Goal: Task Accomplishment & Management: Use online tool/utility

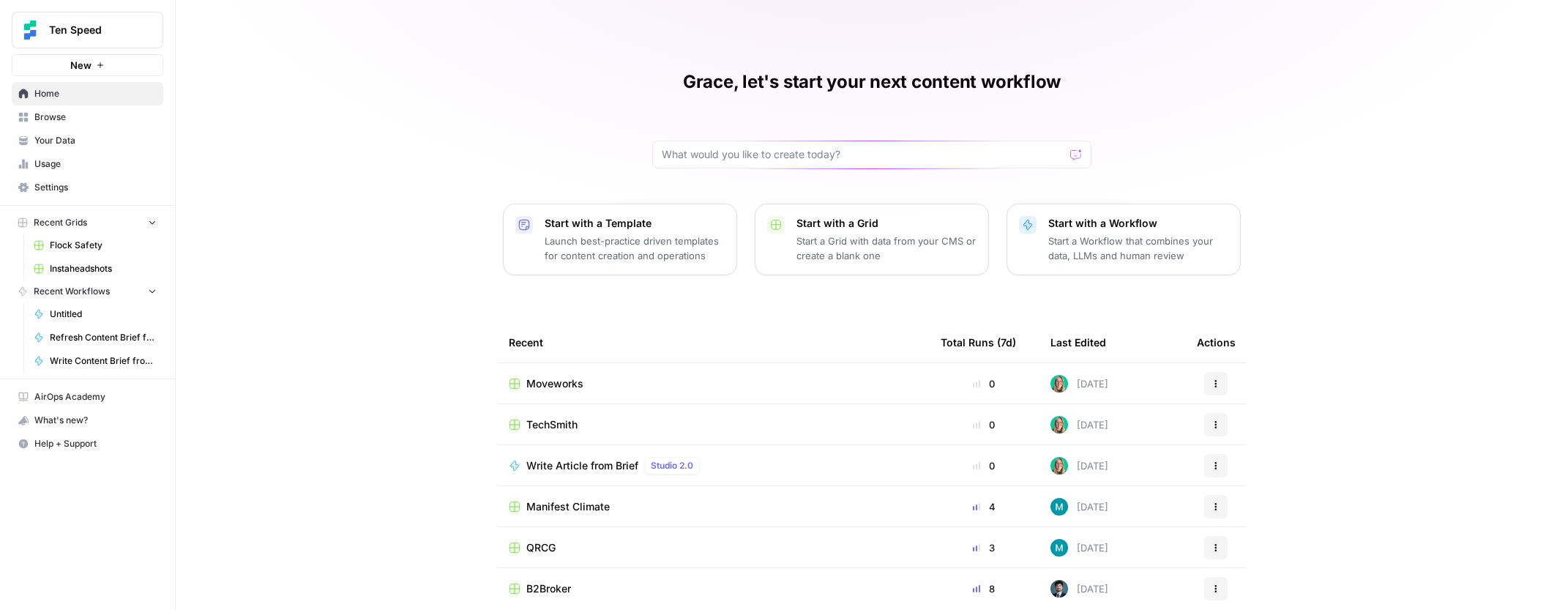
scroll to position [3, 0]
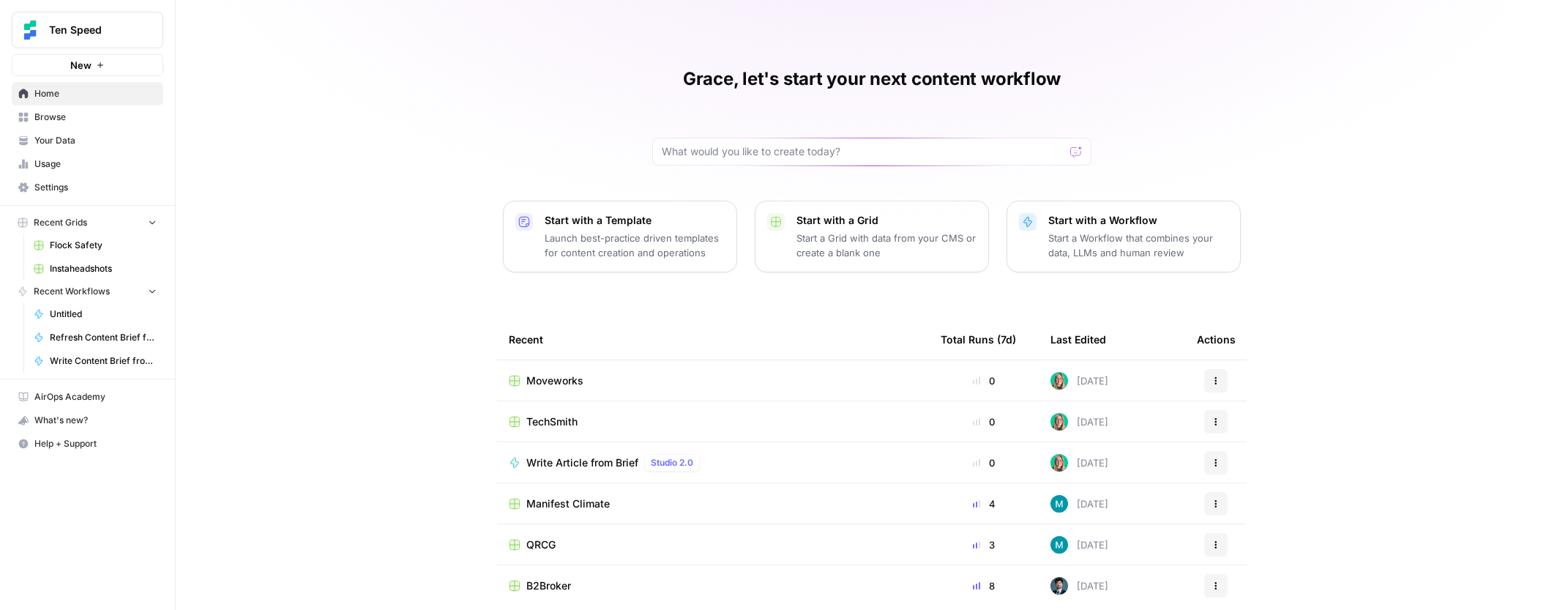
click at [548, 420] on span "TechSmith" at bounding box center [551, 422] width 51 height 15
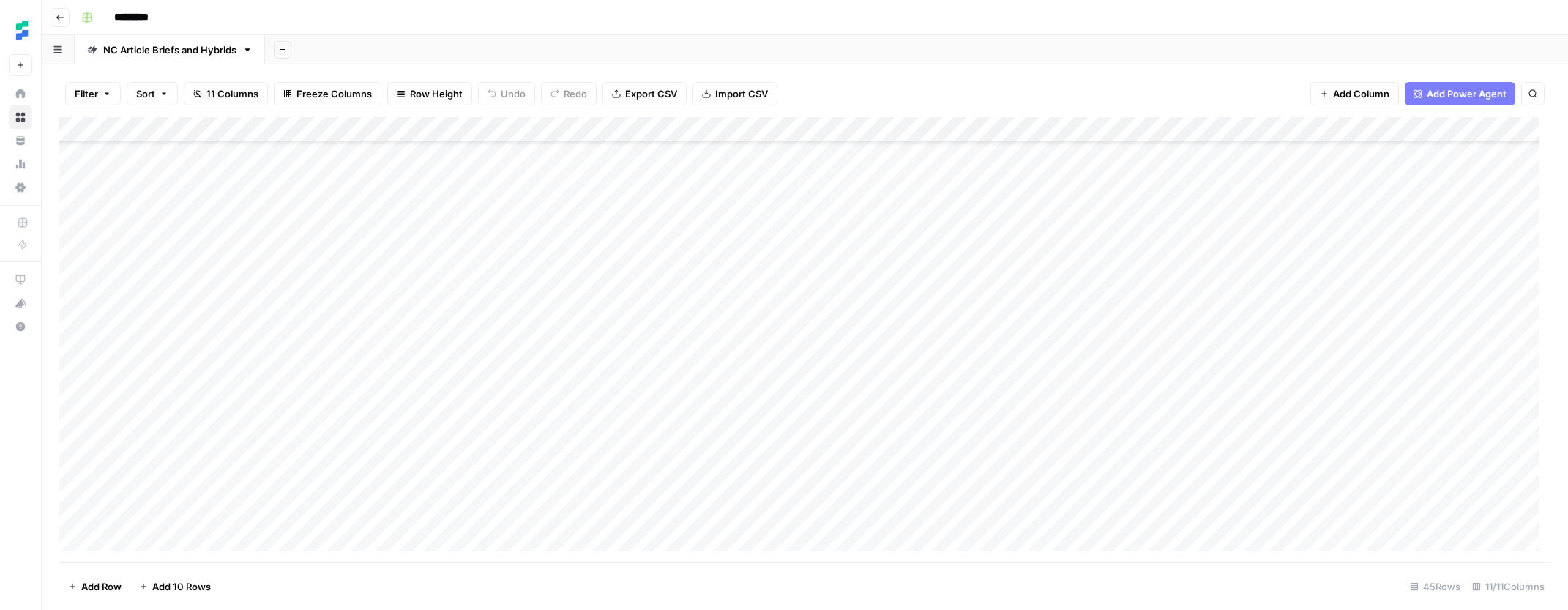
scroll to position [735, 0]
click at [1027, 438] on div "Add Column" at bounding box center [805, 339] width 1491 height 445
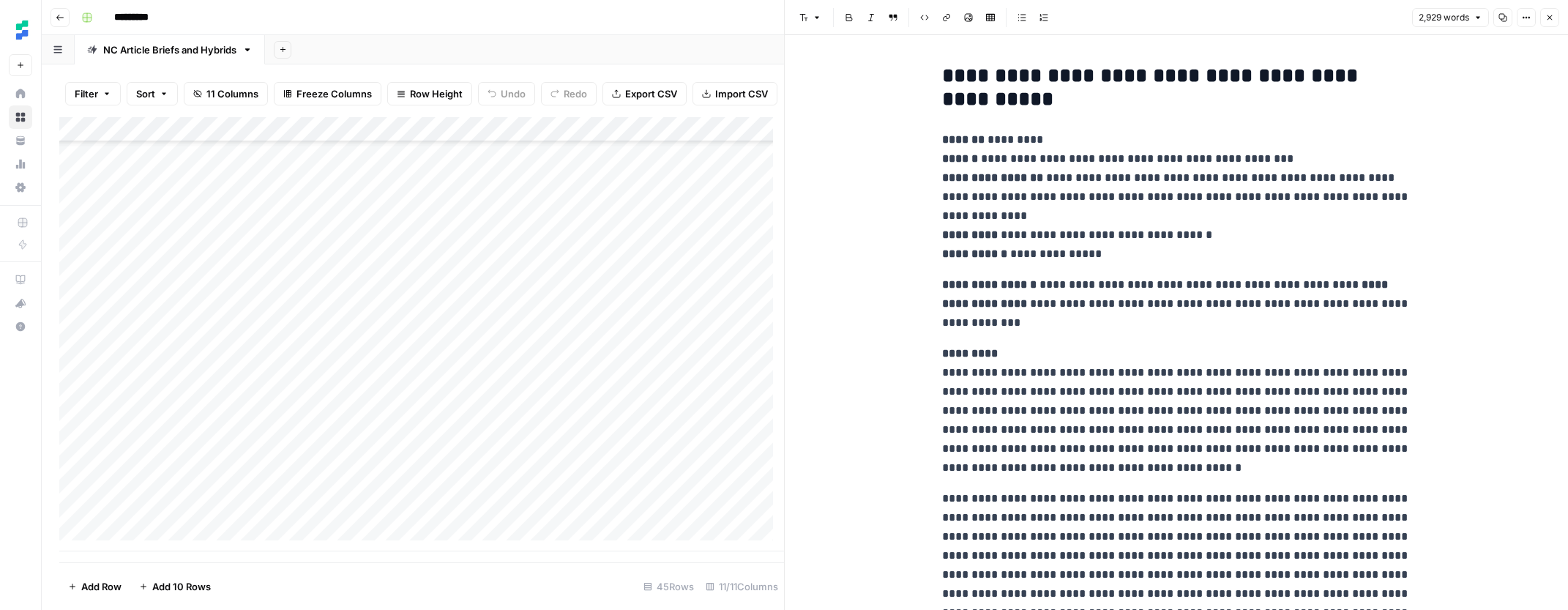
click at [1095, 177] on p "**********" at bounding box center [1176, 197] width 469 height 133
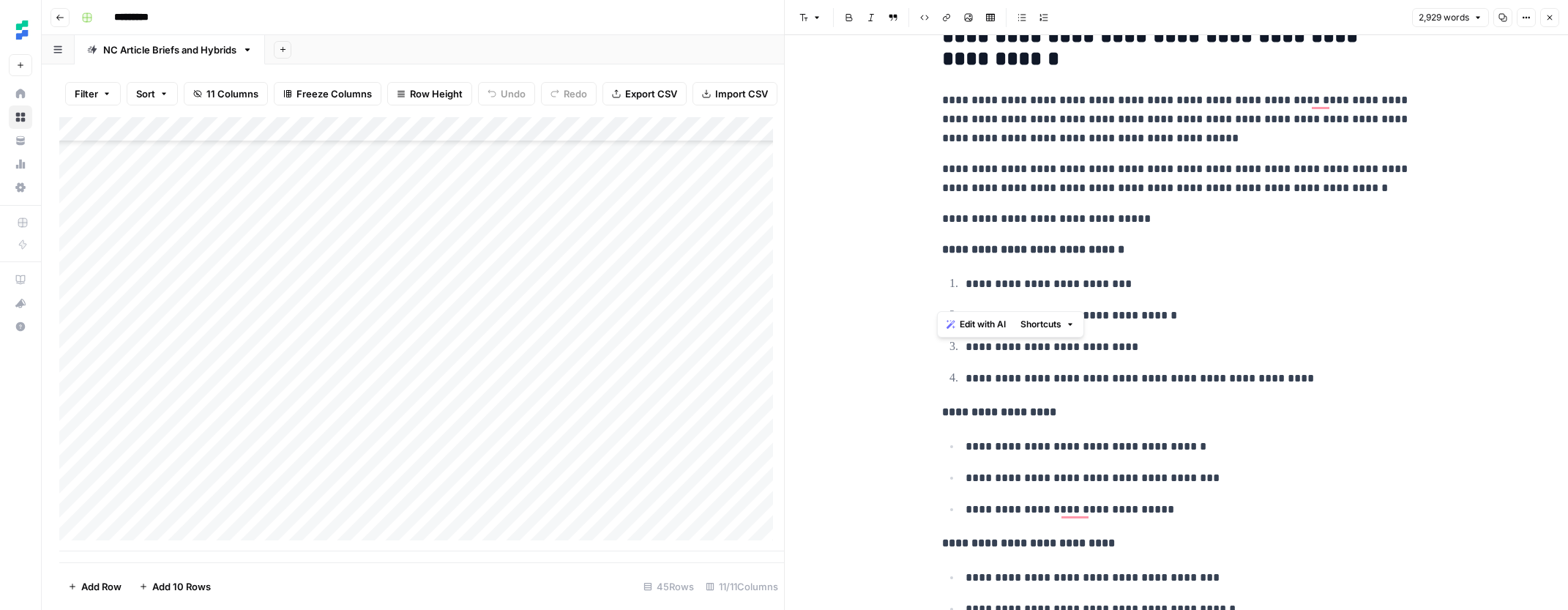
scroll to position [7300, 0]
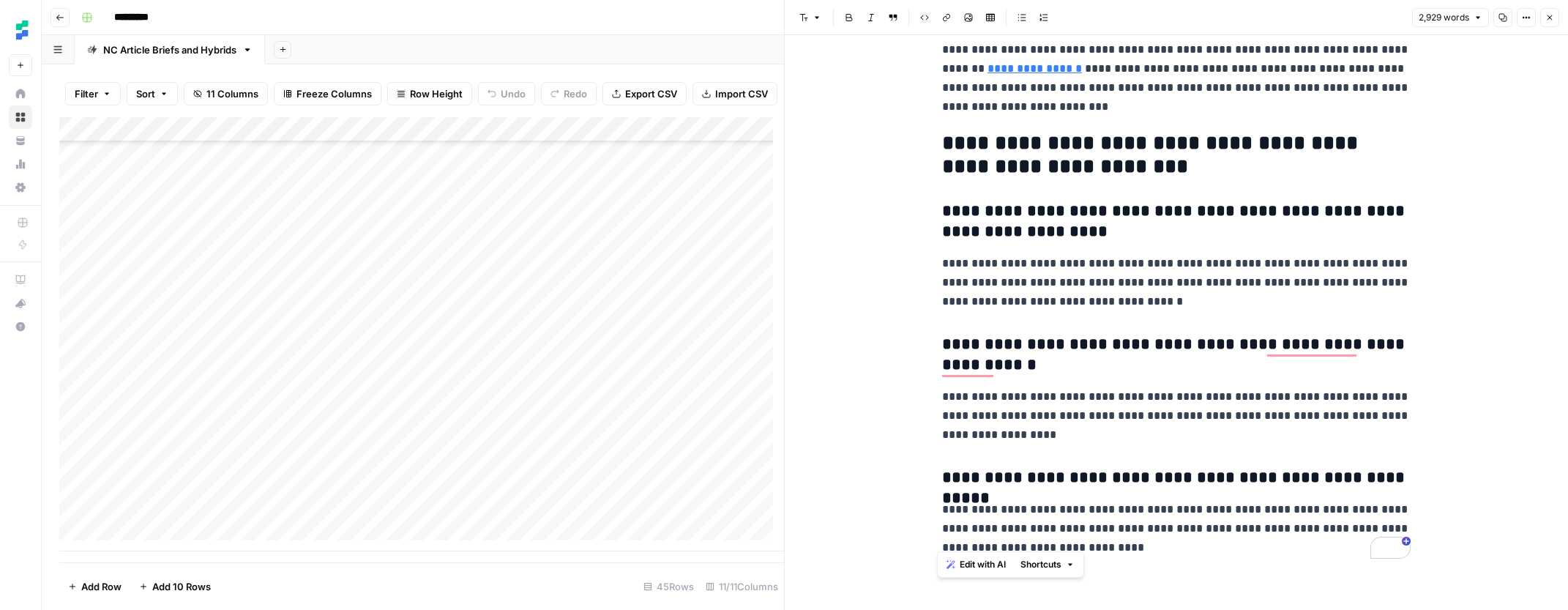
drag, startPoint x: 937, startPoint y: 139, endPoint x: 1205, endPoint y: 579, distance: 515.2
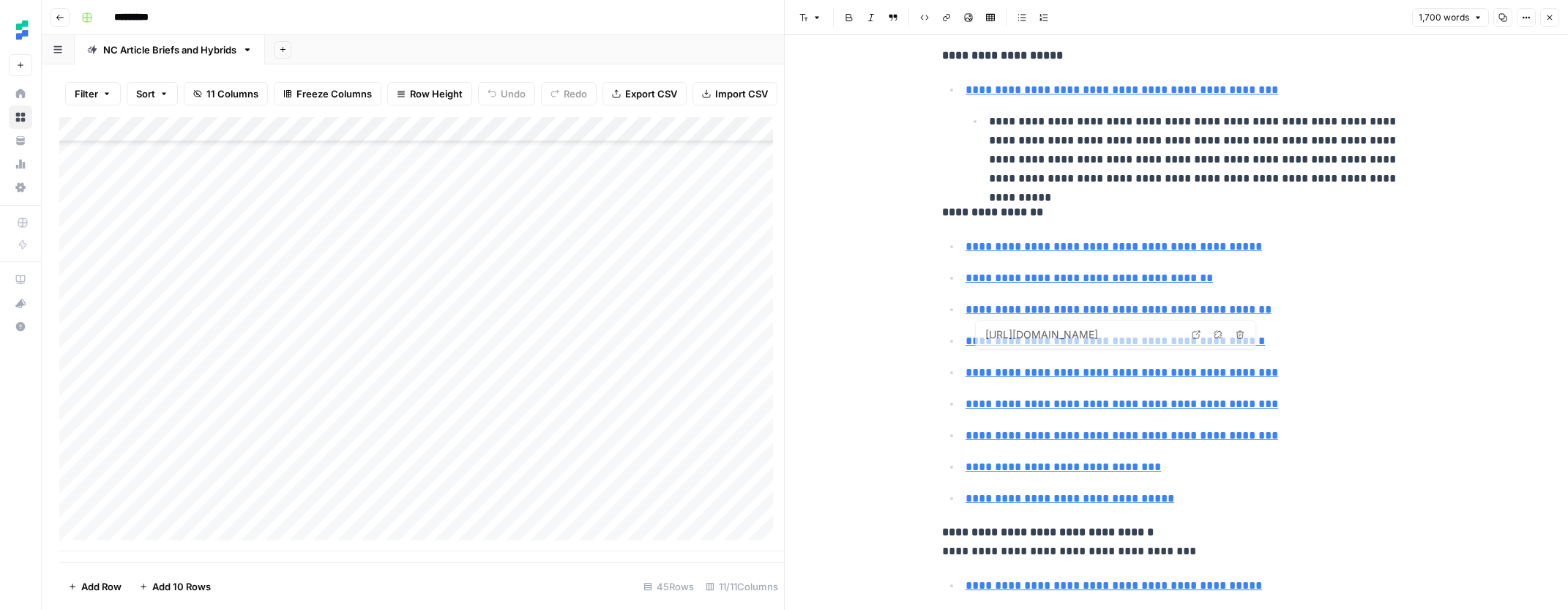
type input "[URL][DOMAIN_NAME]"
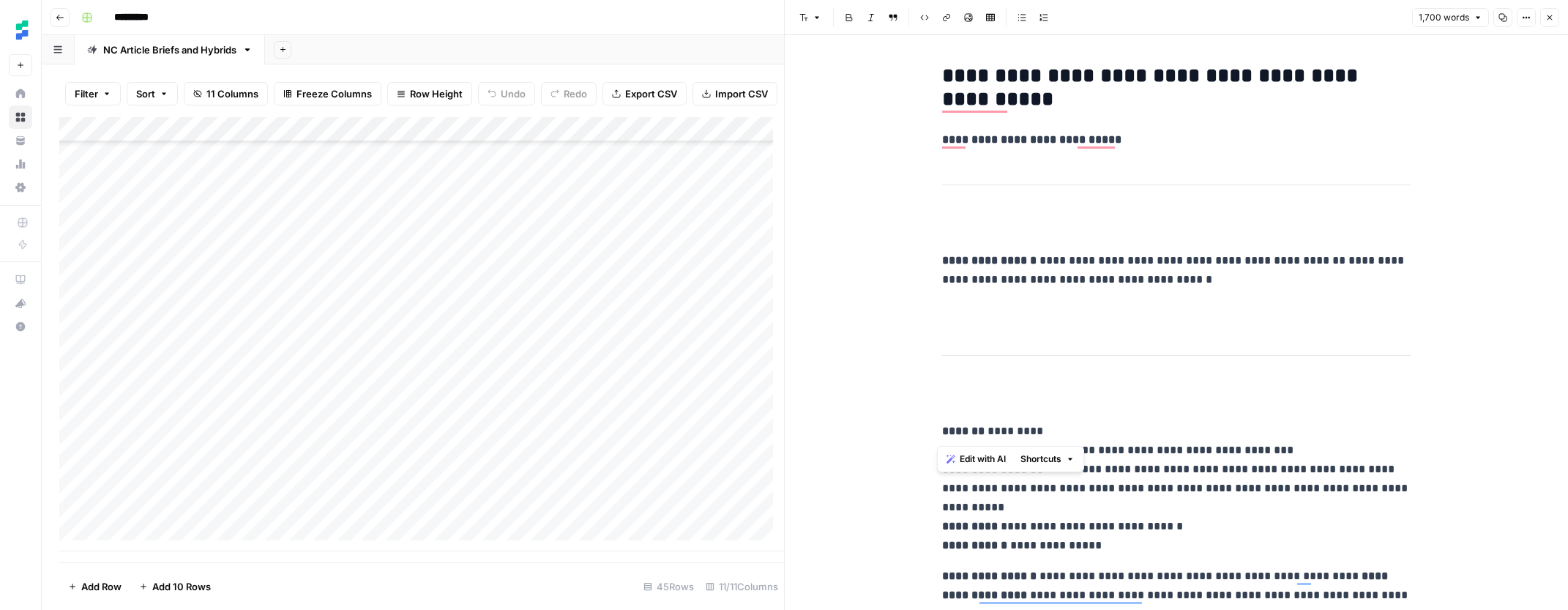
drag, startPoint x: 937, startPoint y: 430, endPoint x: 936, endPoint y: 145, distance: 285.0
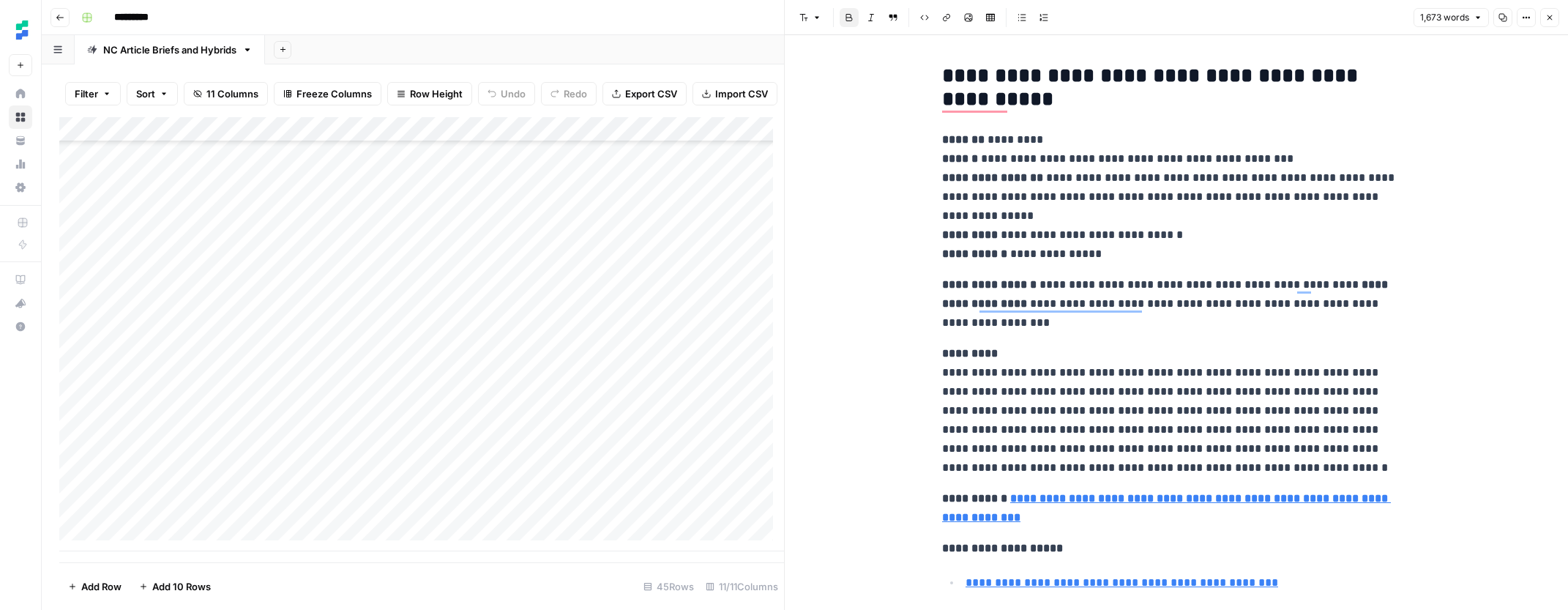
click at [1197, 231] on p "**********" at bounding box center [1170, 197] width 457 height 133
click at [1549, 18] on icon "button" at bounding box center [1550, 17] width 9 height 9
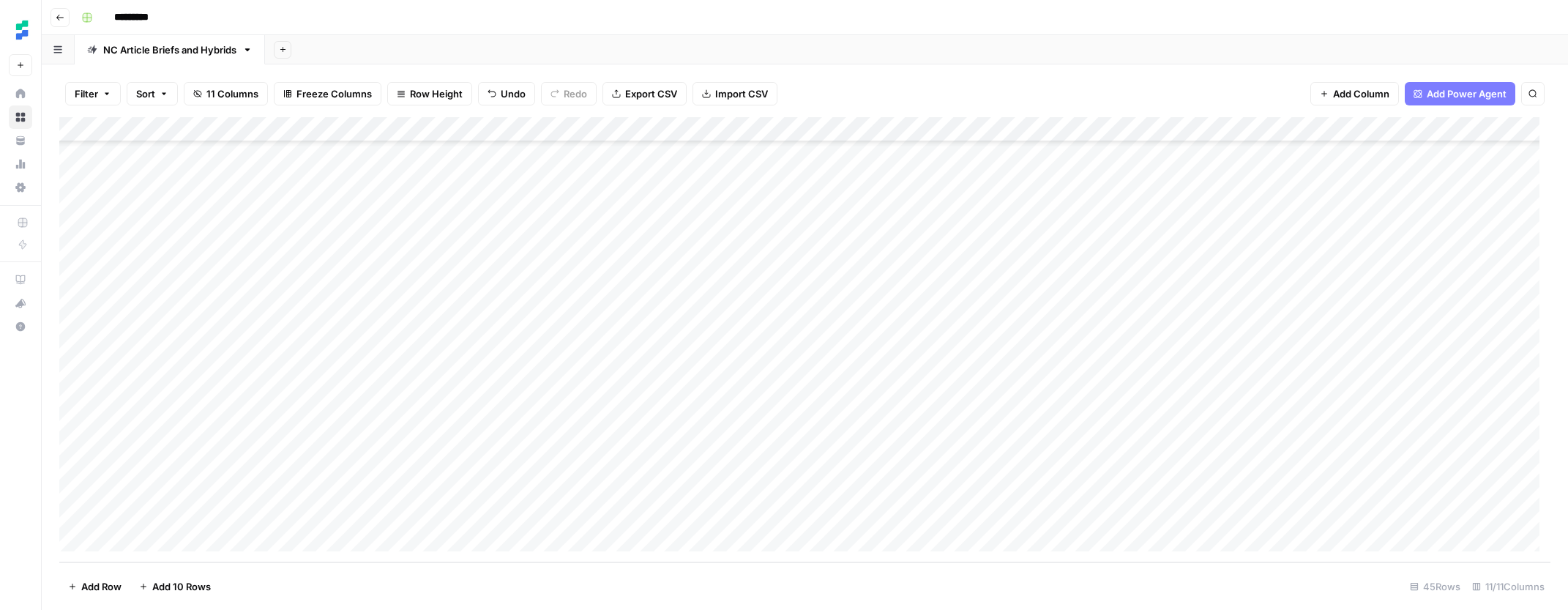
click at [1234, 437] on div "Add Column" at bounding box center [805, 339] width 1491 height 445
click at [1022, 464] on div "Add Column" at bounding box center [805, 339] width 1491 height 445
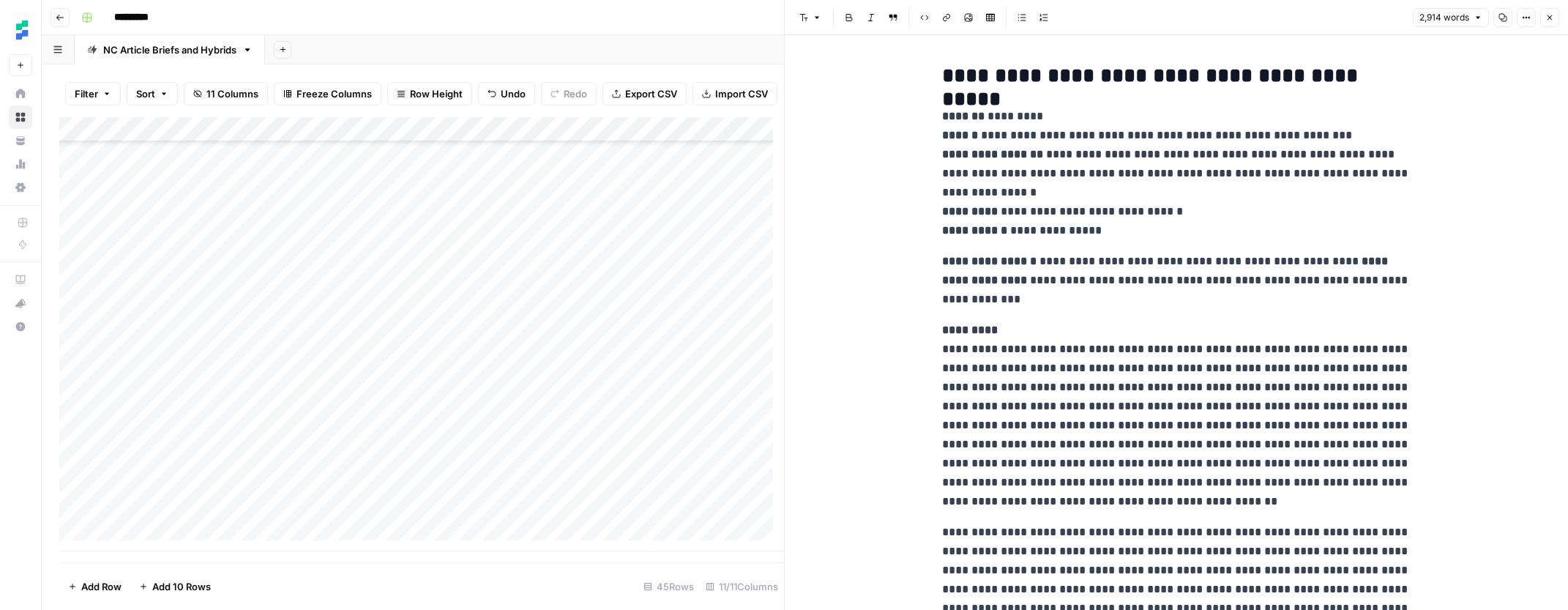
click at [966, 281] on strong "**********" at bounding box center [1166, 270] width 449 height 30
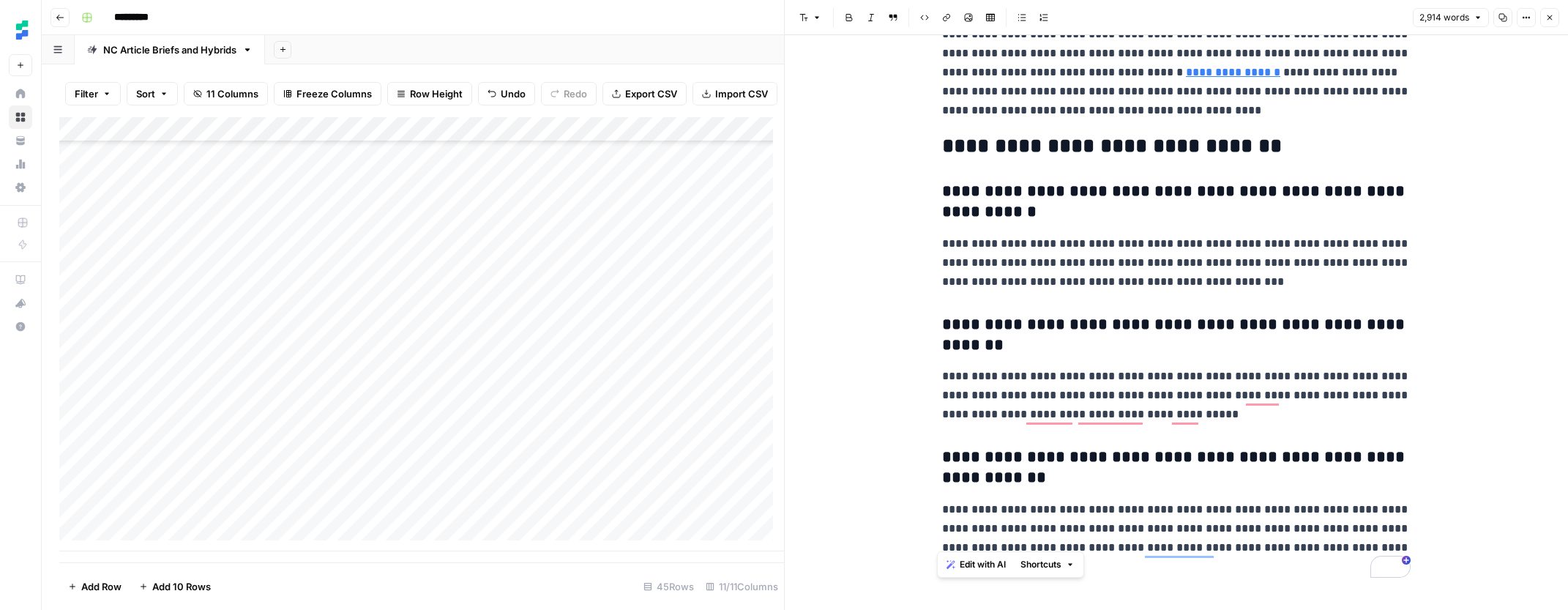
drag, startPoint x: 940, startPoint y: 114, endPoint x: 1409, endPoint y: 580, distance: 661.1
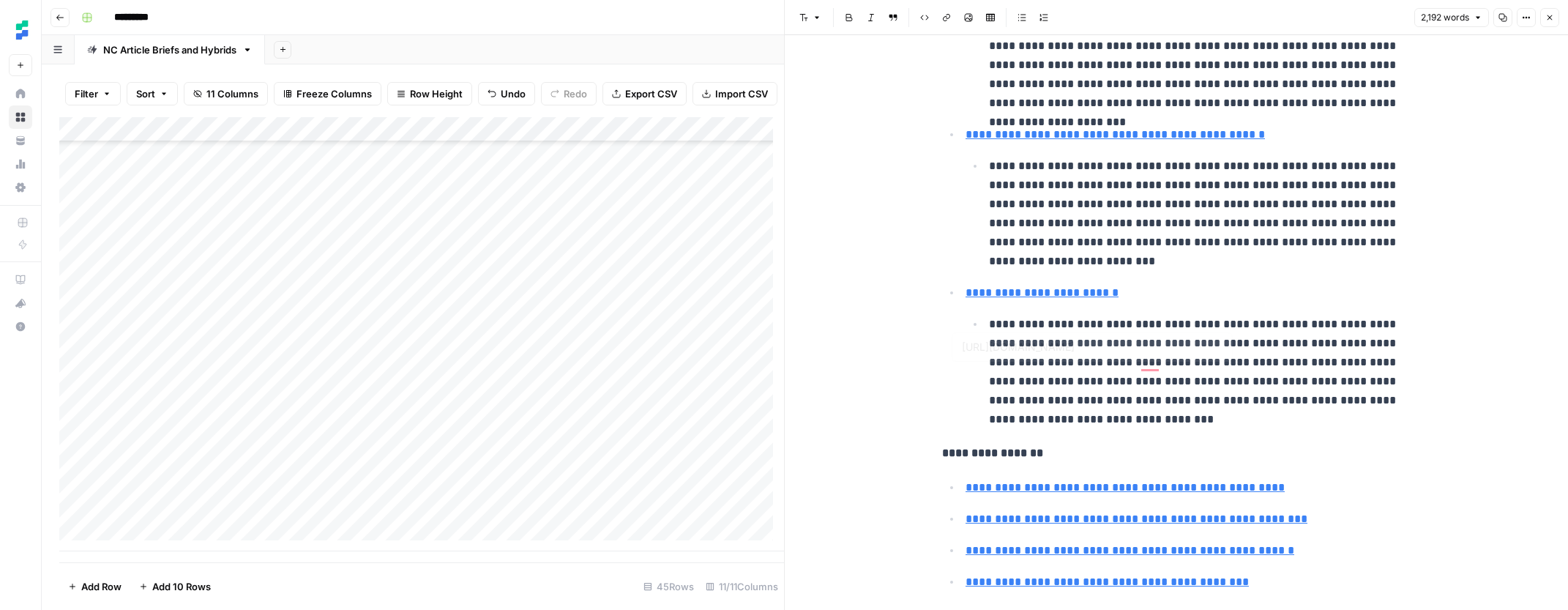
type input "[URL][DOMAIN_NAME]"
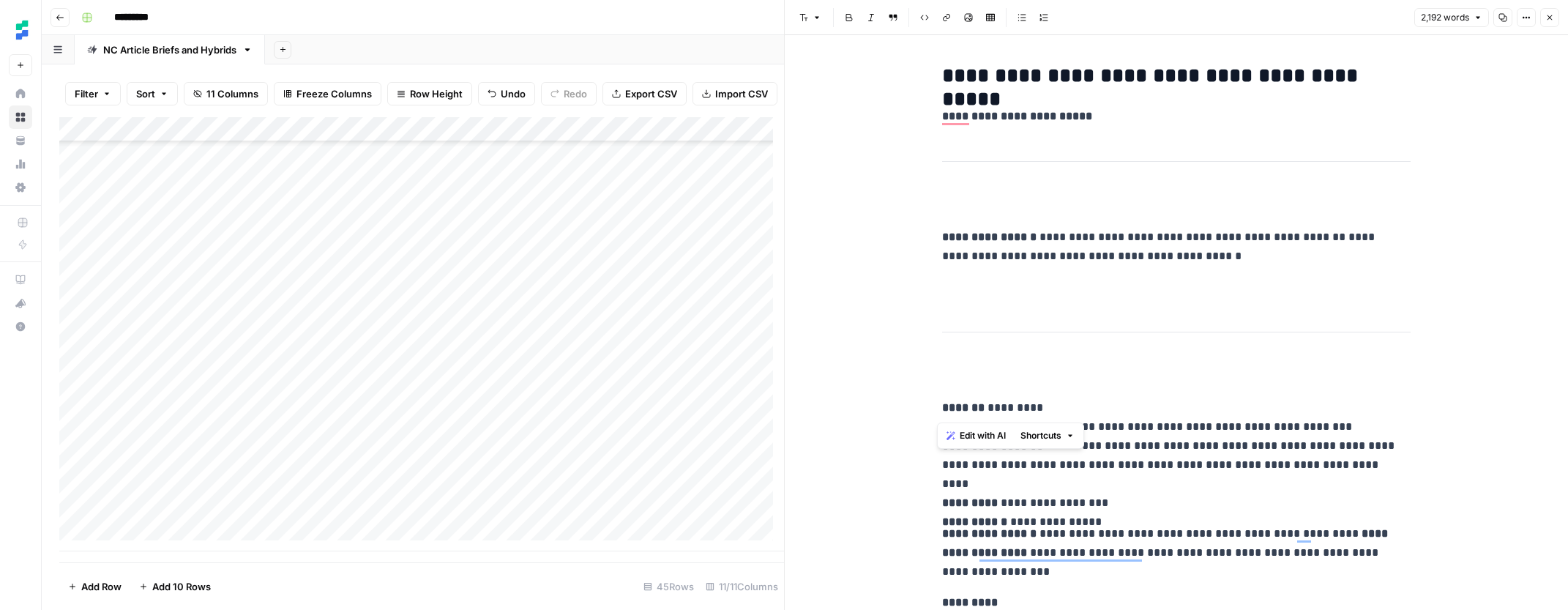
drag, startPoint x: 937, startPoint y: 405, endPoint x: 929, endPoint y: 109, distance: 296.1
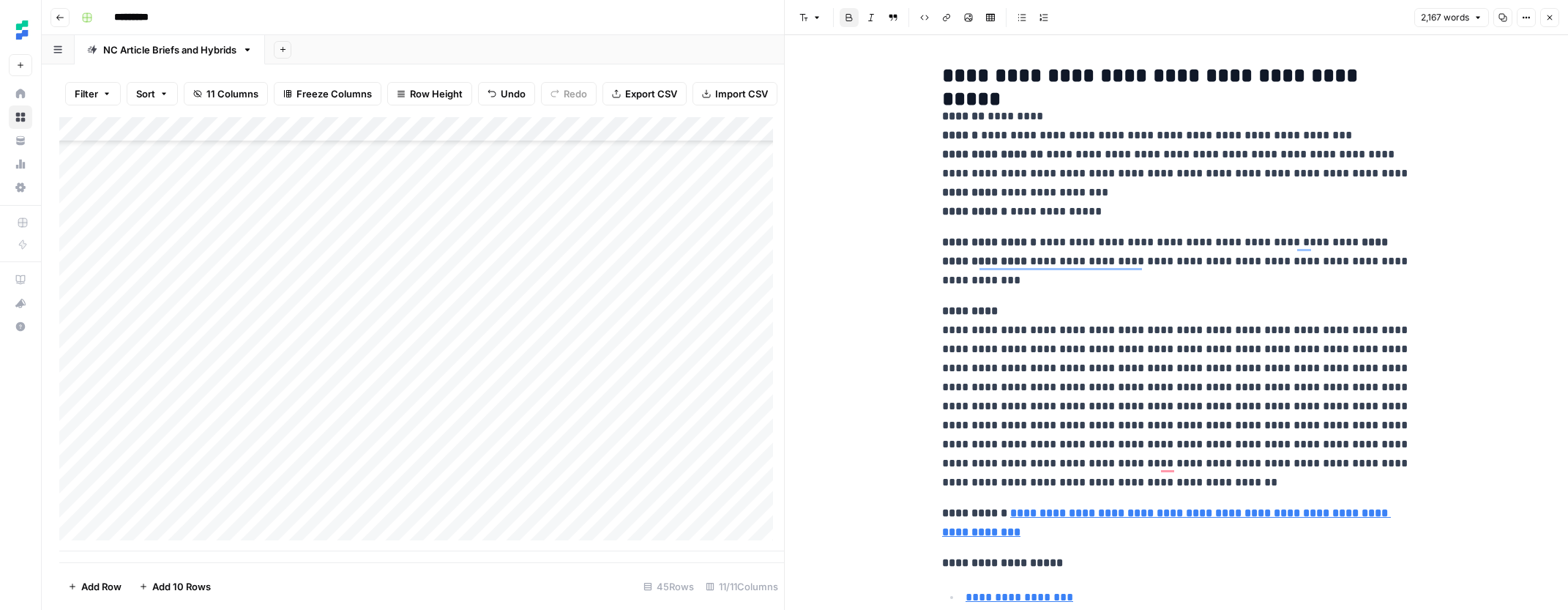
drag, startPoint x: 1546, startPoint y: 20, endPoint x: 1541, endPoint y: 29, distance: 10.3
click at [1546, 20] on icon "button" at bounding box center [1550, 17] width 9 height 9
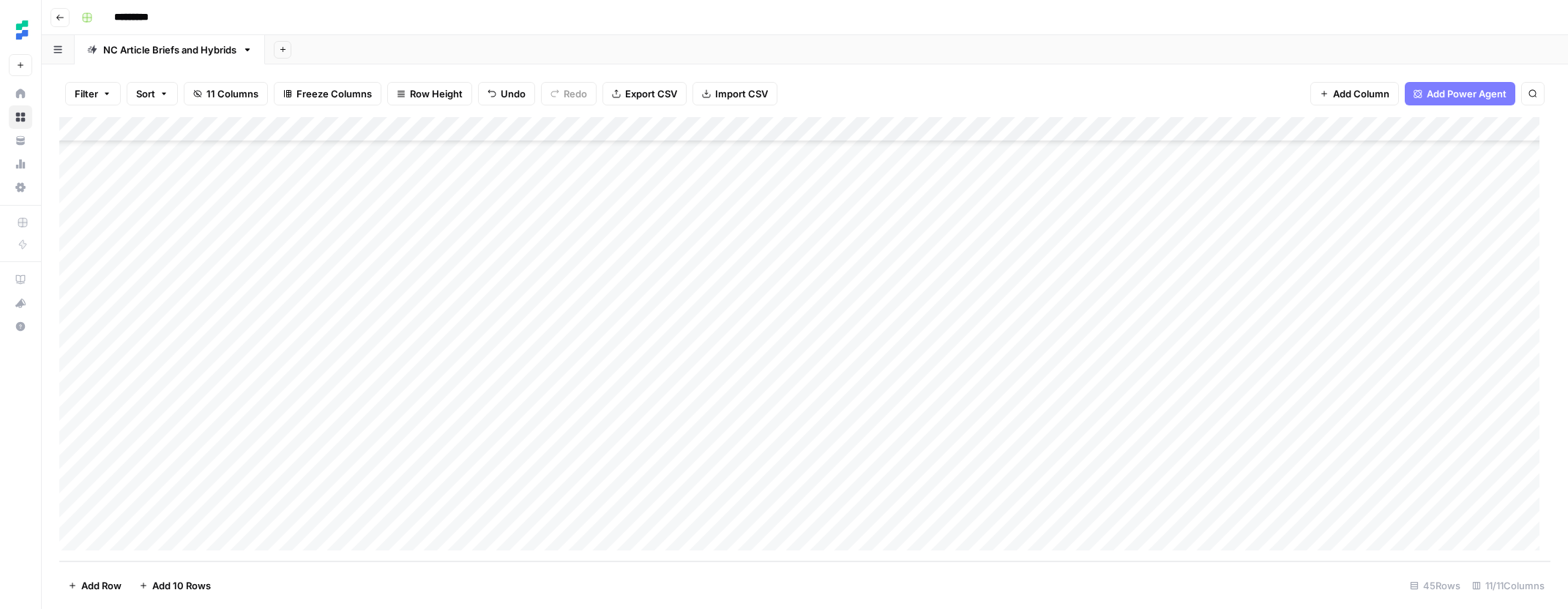
click at [1240, 461] on div "Add Column" at bounding box center [805, 339] width 1491 height 444
click at [1020, 516] on div "Add Column" at bounding box center [805, 339] width 1491 height 444
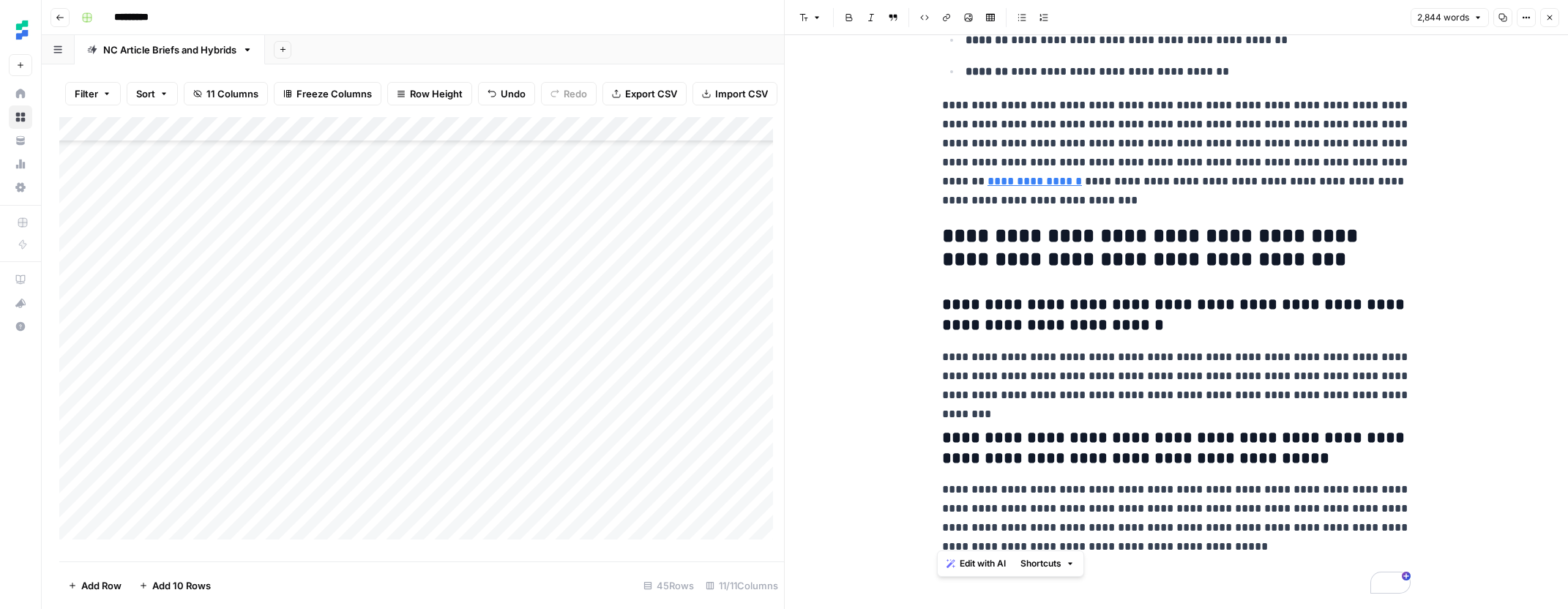
drag, startPoint x: 938, startPoint y: 139, endPoint x: 1294, endPoint y: 558, distance: 549.8
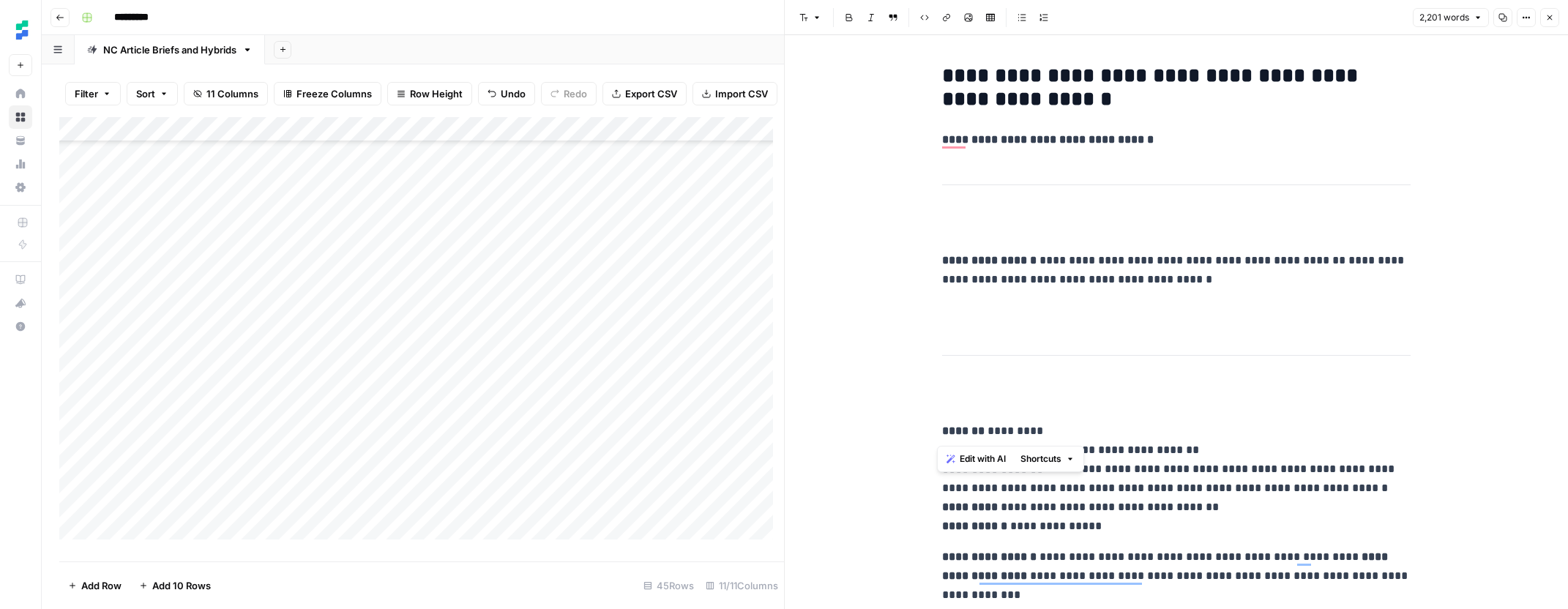
drag, startPoint x: 941, startPoint y: 428, endPoint x: 929, endPoint y: 138, distance: 290.2
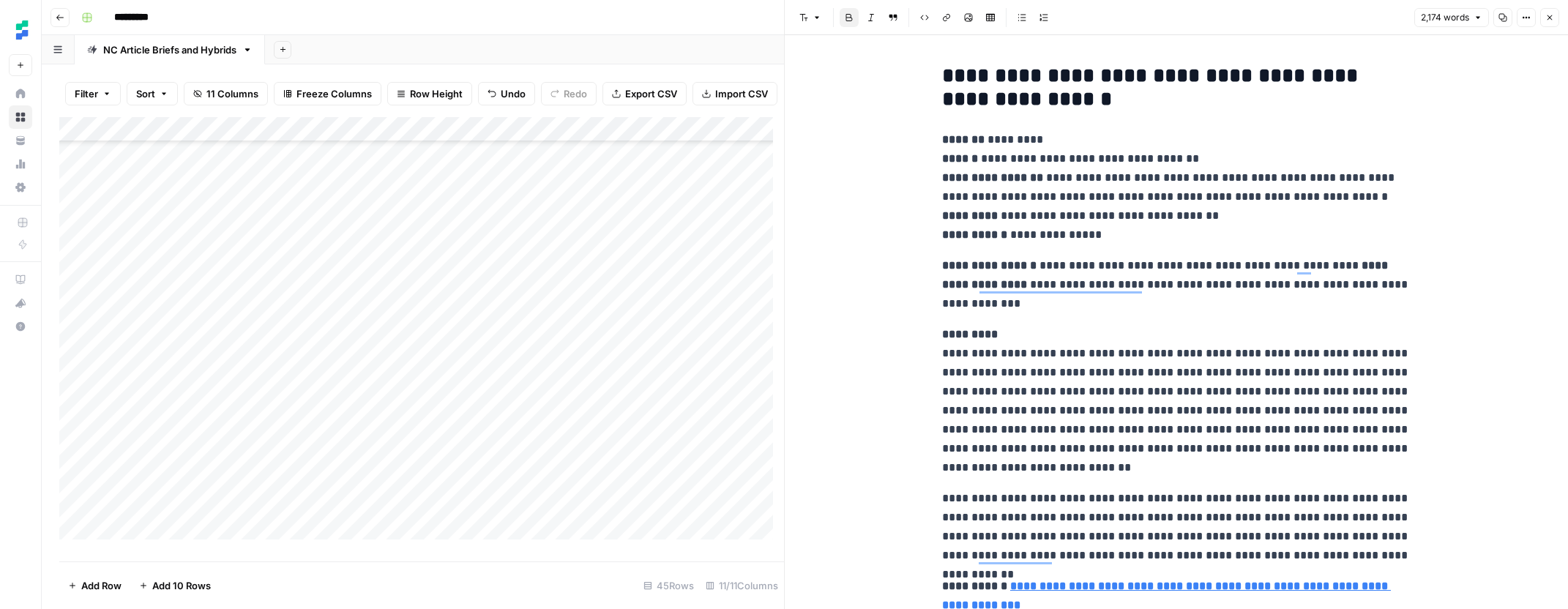
click at [1315, 205] on p "**********" at bounding box center [1176, 187] width 469 height 114
click at [1551, 20] on icon "button" at bounding box center [1550, 17] width 9 height 9
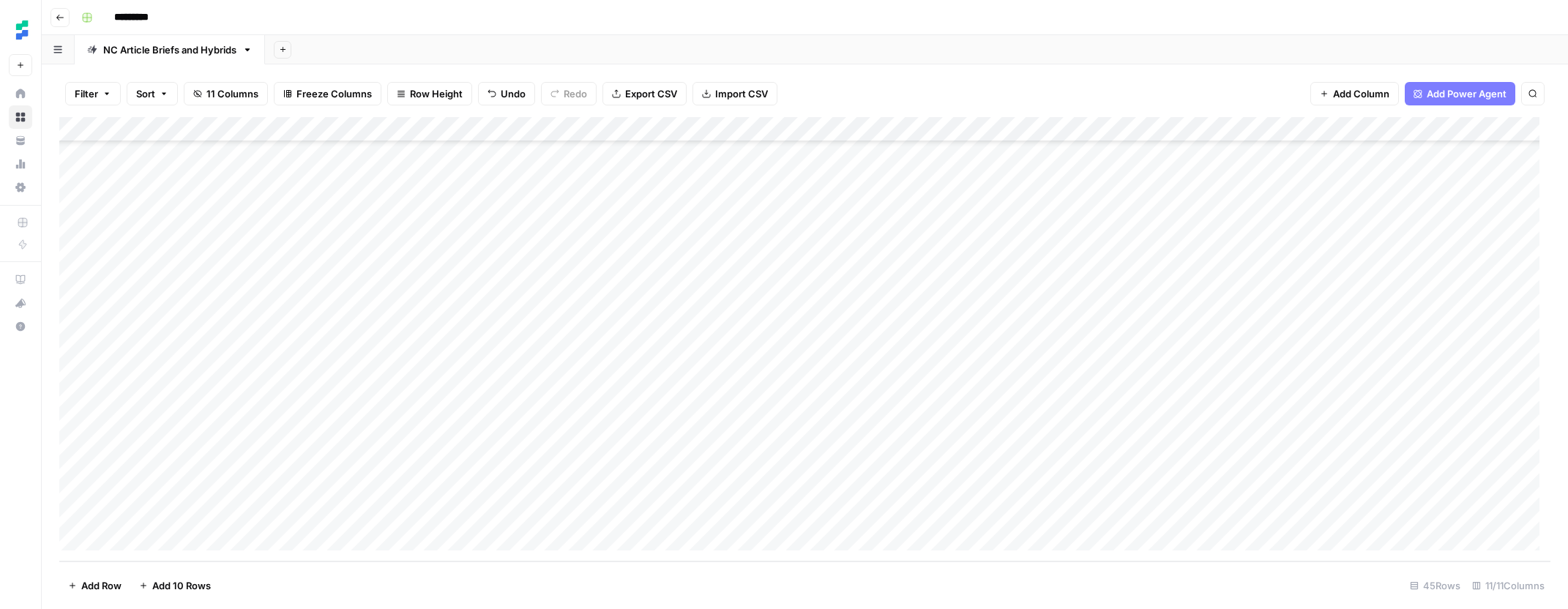
click at [1232, 516] on div "Add Column" at bounding box center [805, 339] width 1491 height 444
drag, startPoint x: 1470, startPoint y: 547, endPoint x: 1485, endPoint y: 547, distance: 15.0
click at [1484, 547] on div "Add Column" at bounding box center [805, 339] width 1491 height 444
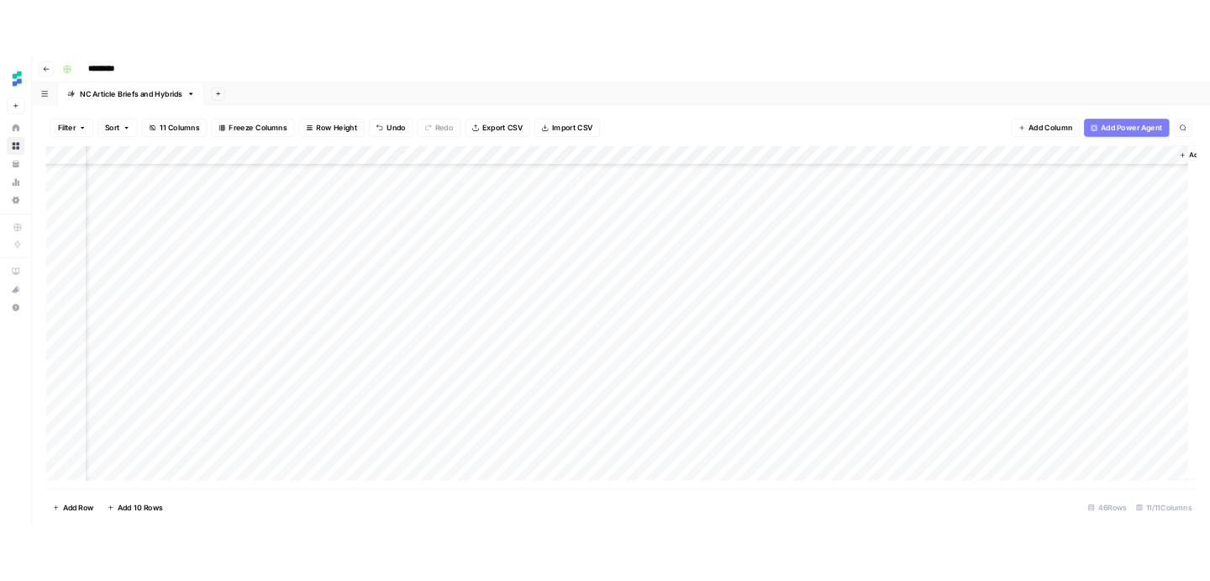
scroll to position [844, 354]
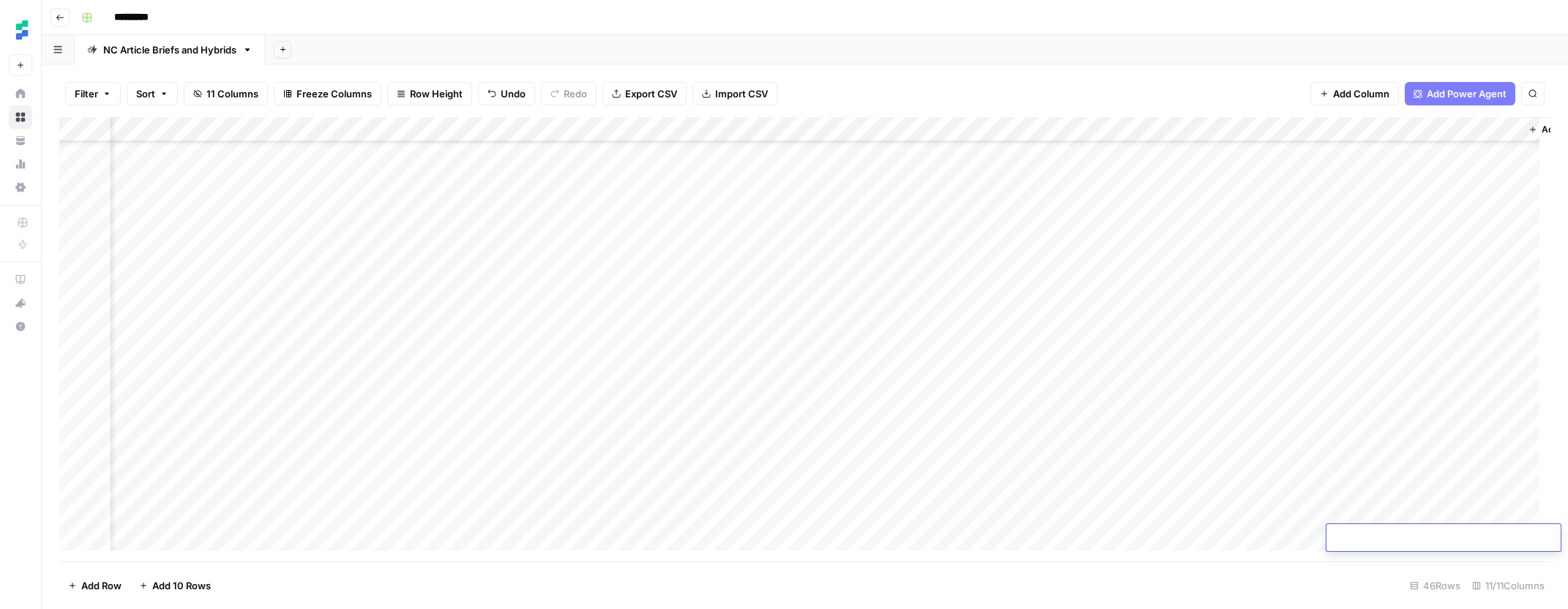
click at [736, 16] on div "*********" at bounding box center [814, 17] width 1477 height 24
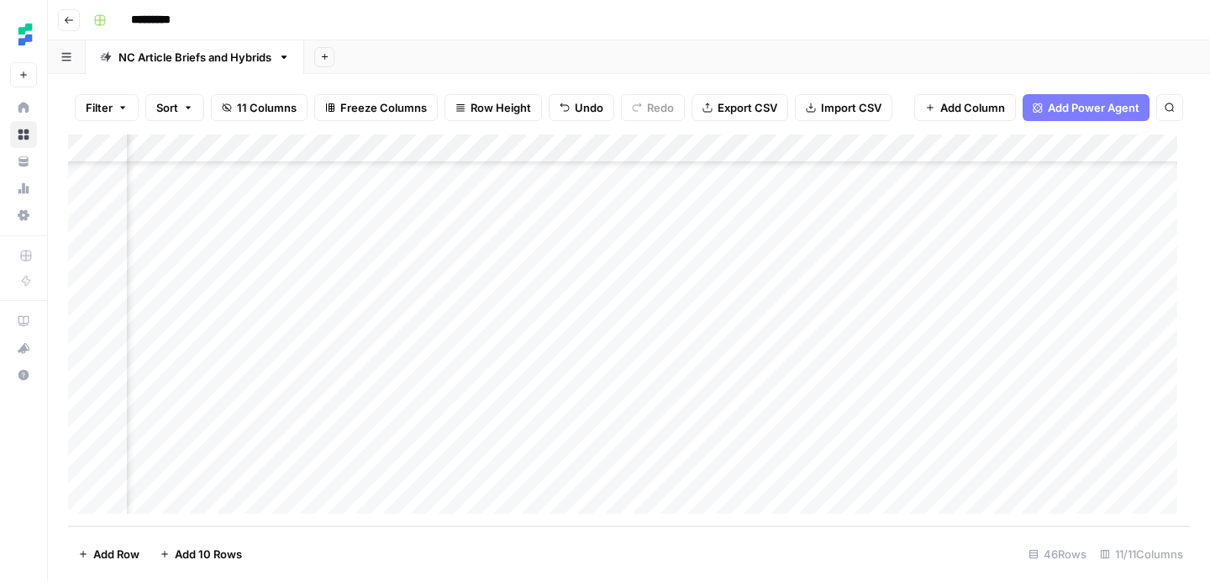
scroll to position [991, 802]
click at [828, 355] on div "Add Column" at bounding box center [629, 330] width 1122 height 392
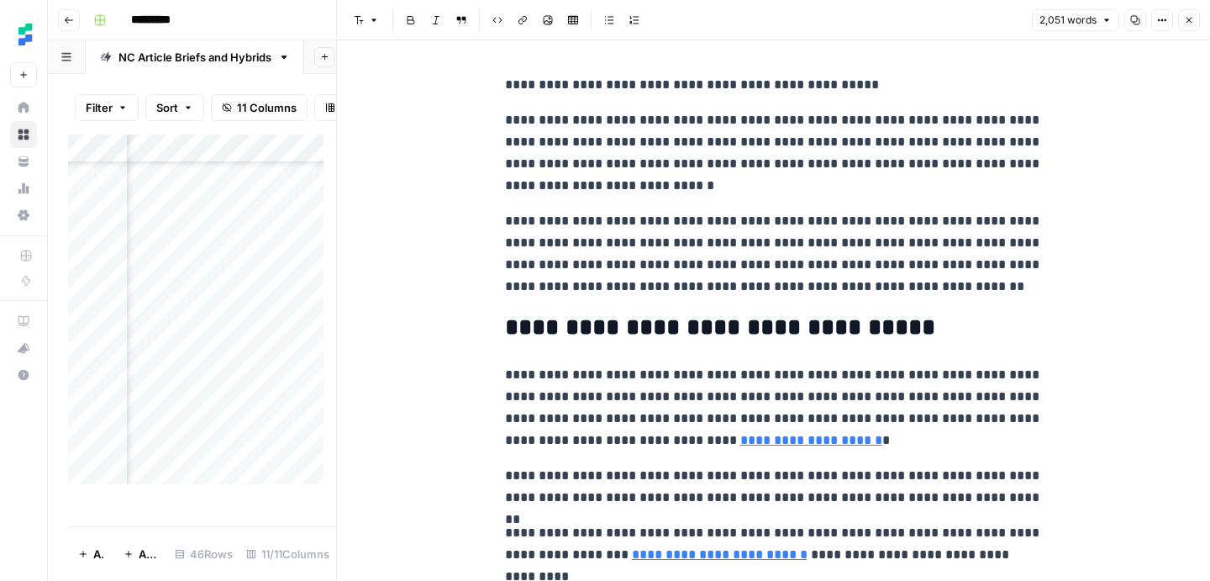
click at [1131, 18] on icon "button" at bounding box center [1135, 20] width 9 height 9
click at [1186, 24] on icon "button" at bounding box center [1189, 20] width 10 height 10
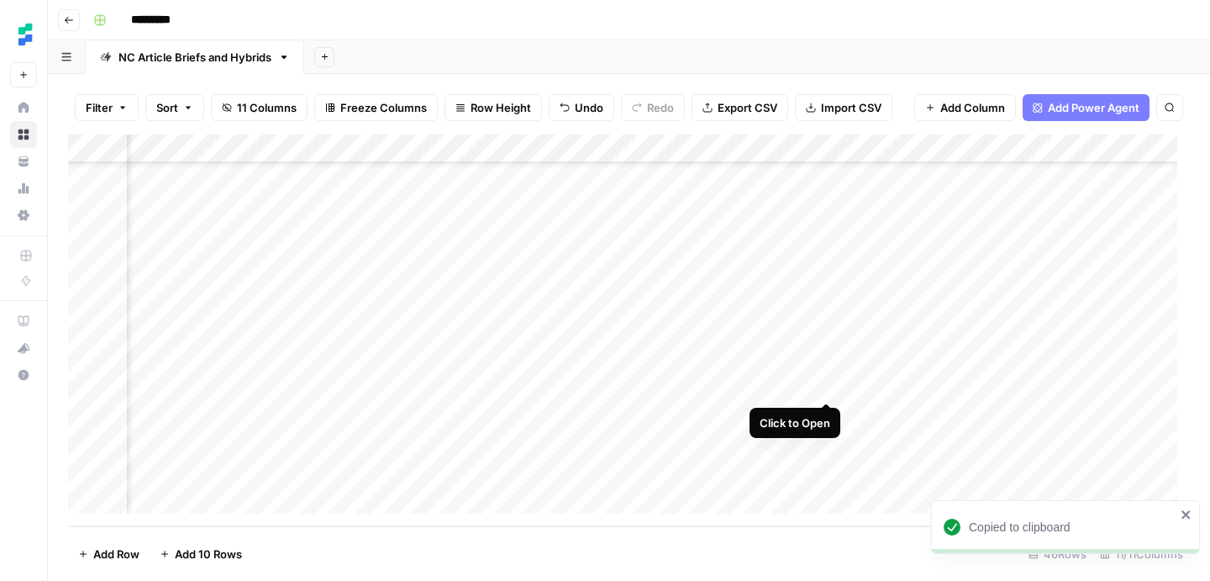
click at [823, 388] on div "Add Column" at bounding box center [629, 330] width 1122 height 392
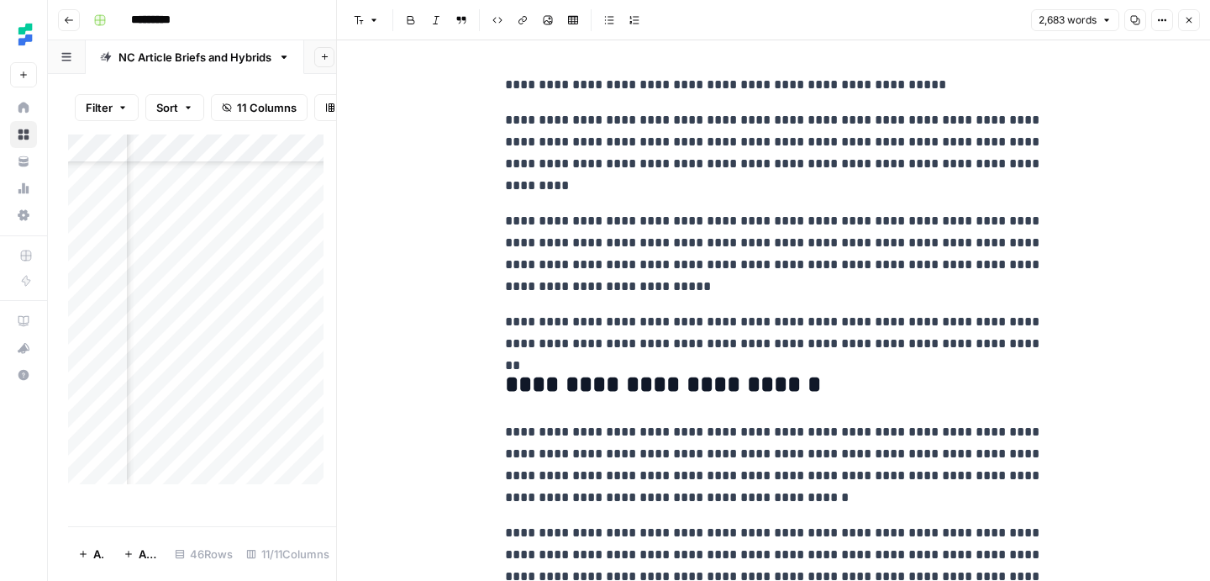
click at [1136, 21] on icon "button" at bounding box center [1135, 20] width 10 height 10
click at [1185, 21] on icon "button" at bounding box center [1189, 20] width 10 height 10
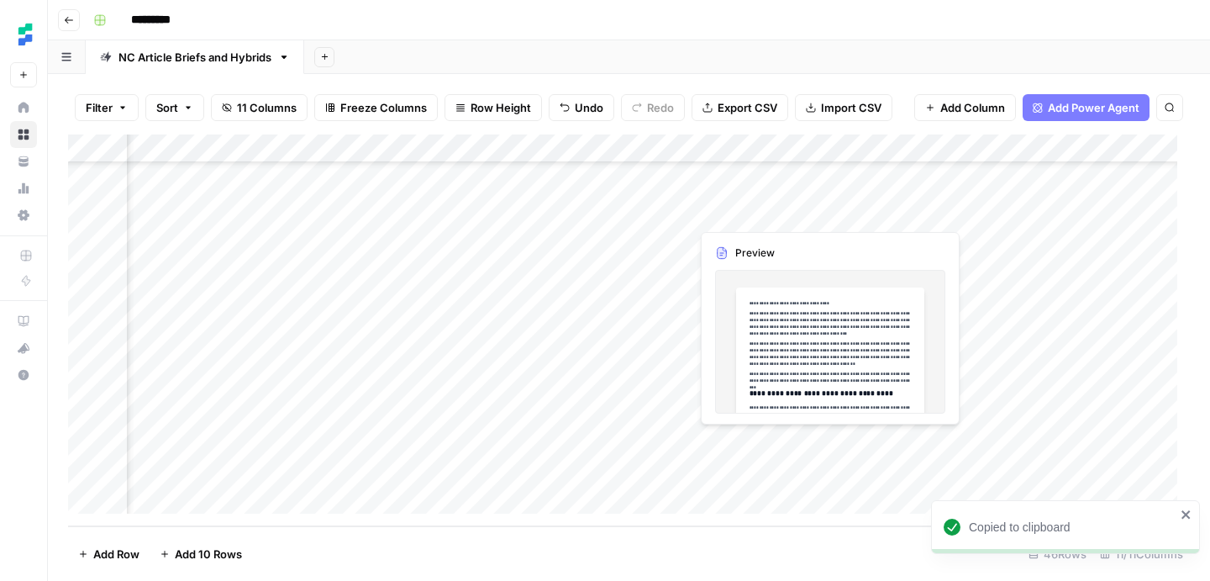
click at [822, 444] on div "Add Column" at bounding box center [629, 330] width 1122 height 392
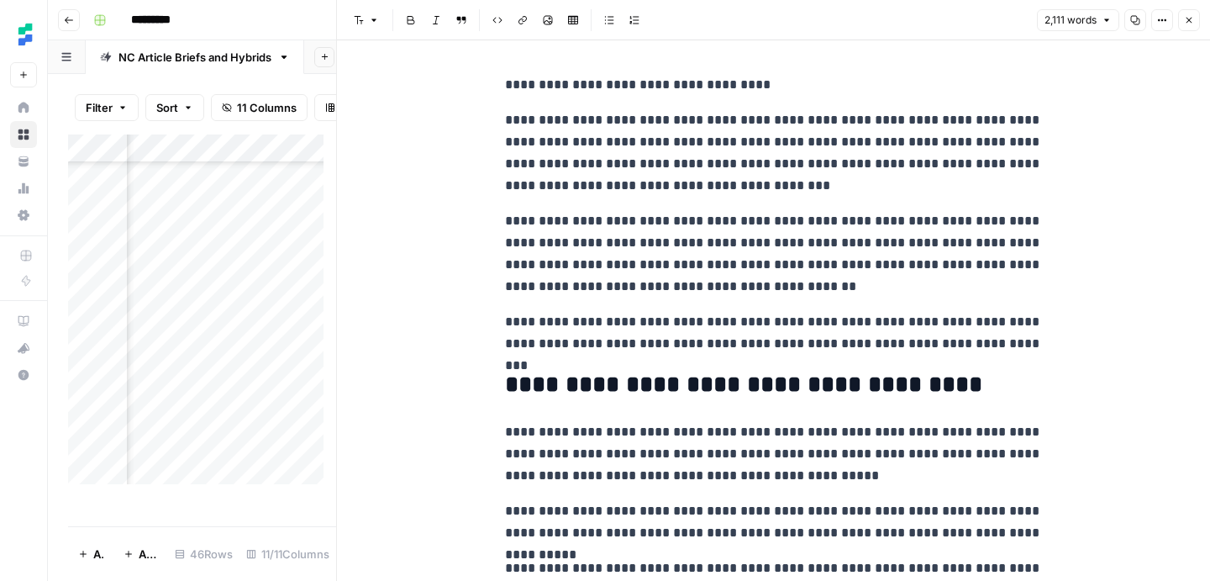
click at [1135, 18] on icon "button" at bounding box center [1135, 20] width 10 height 10
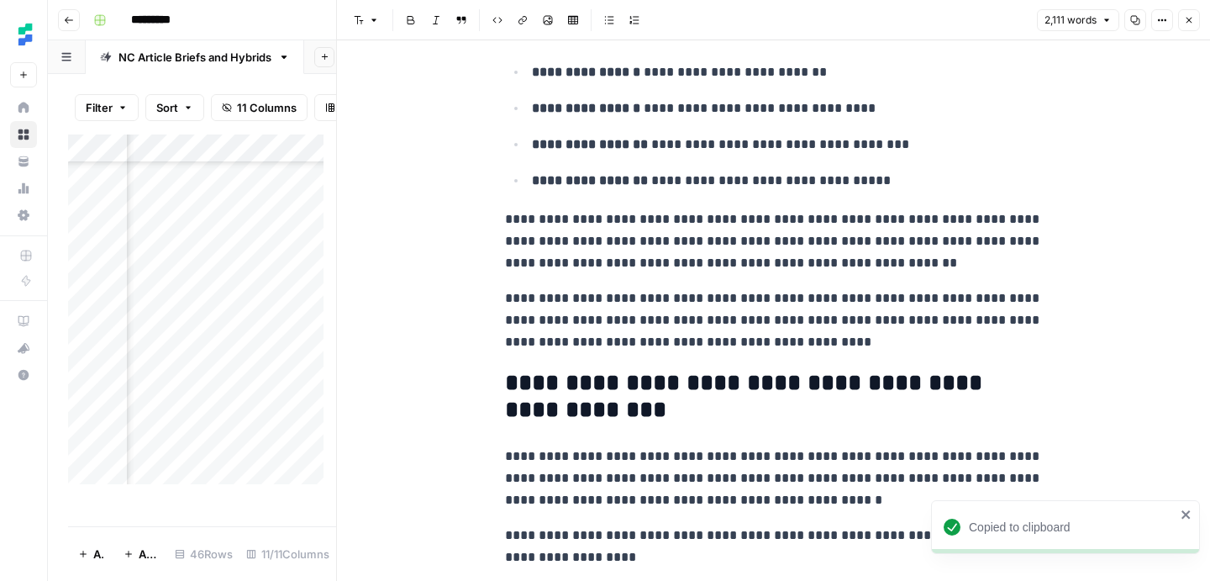
scroll to position [7410, 0]
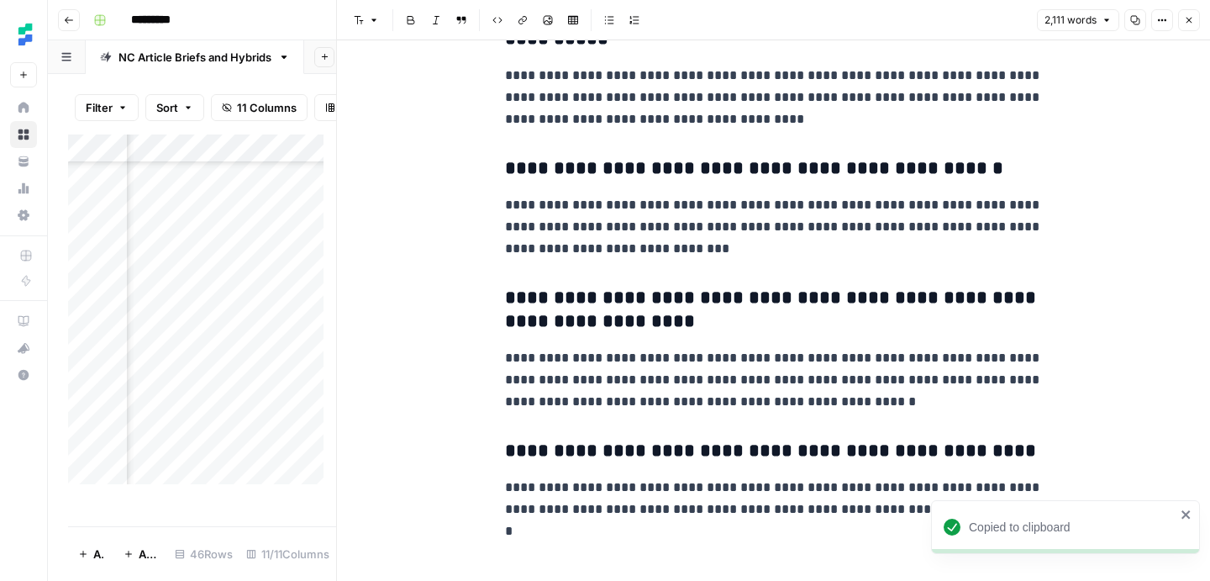
click at [898, 366] on p "**********" at bounding box center [774, 380] width 538 height 66
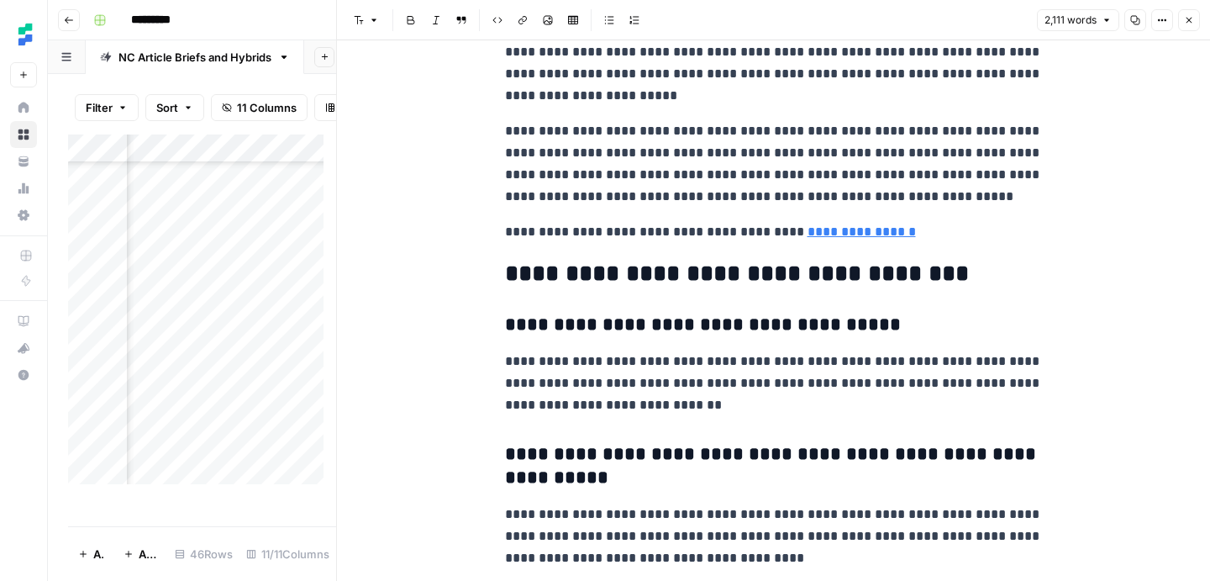
scroll to position [6968, 0]
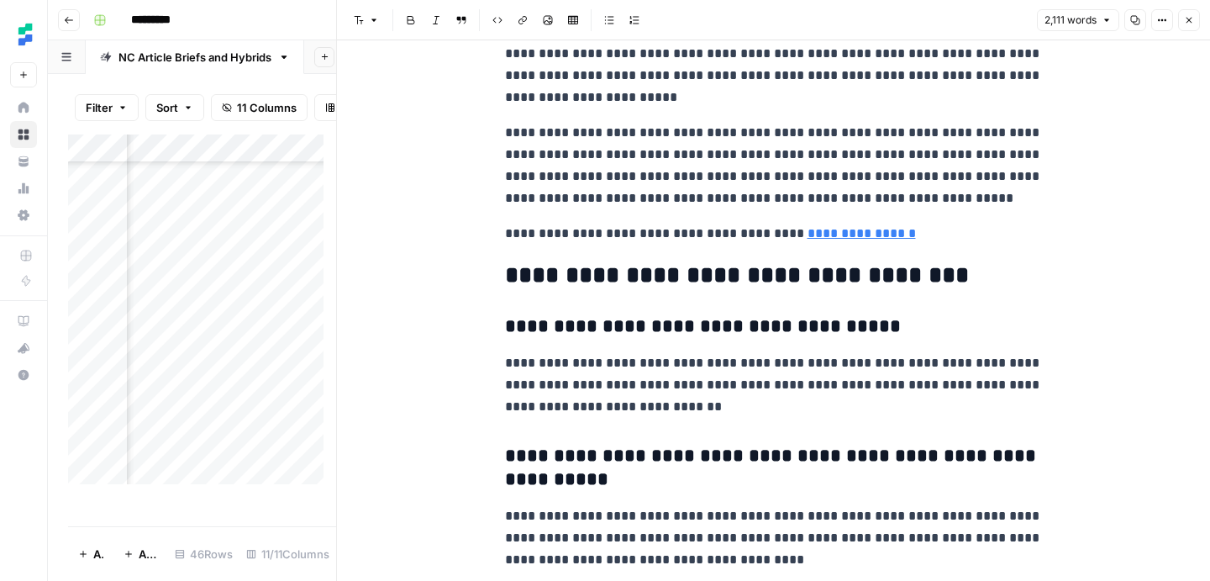
click at [847, 234] on link "**********" at bounding box center [861, 233] width 108 height 13
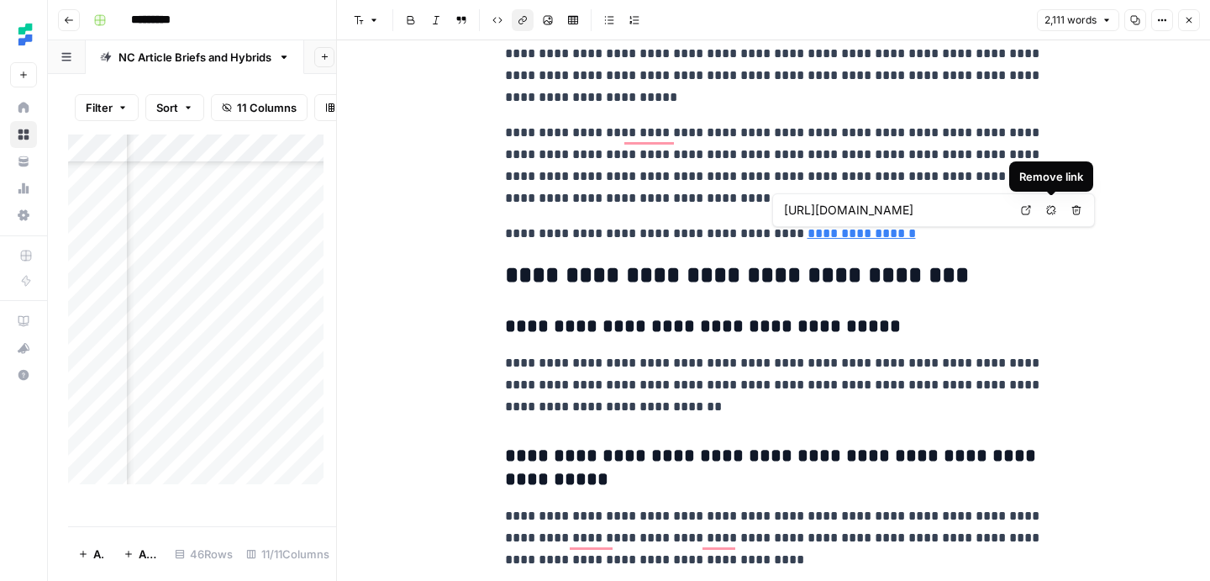
click at [958, 212] on input "[URL][DOMAIN_NAME]" at bounding box center [896, 210] width 224 height 17
click at [932, 128] on p "**********" at bounding box center [774, 165] width 538 height 87
